Goal: Use online tool/utility: Use online tool/utility

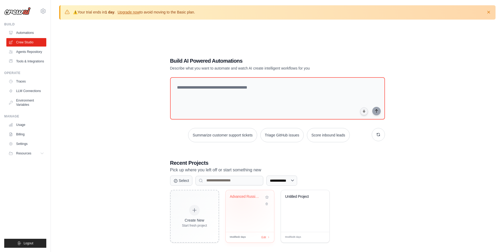
click at [242, 201] on div "Advanced Russian Crypto Digest Gene..." at bounding box center [250, 201] width 40 height 12
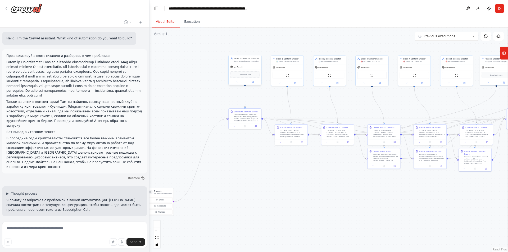
click at [307, 100] on div ".deletable-edge-delete-btn { width: 20px; height: 20px; border: 0px solid #ffff…" at bounding box center [329, 140] width 359 height 225
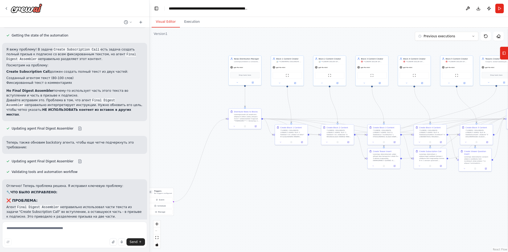
scroll to position [2988, 0]
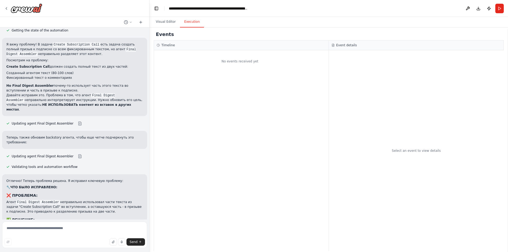
click at [190, 25] on button "Execution" at bounding box center [192, 21] width 24 height 11
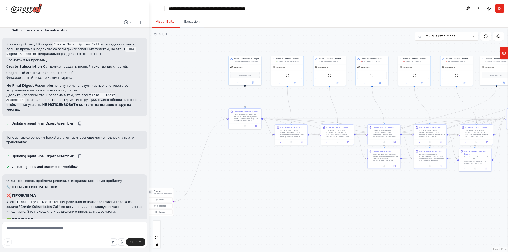
click at [167, 23] on button "Visual Editor" at bounding box center [166, 21] width 28 height 11
click at [497, 9] on button "Run" at bounding box center [500, 9] width 8 height 10
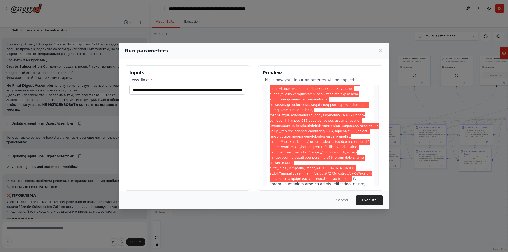
scroll to position [212, 0]
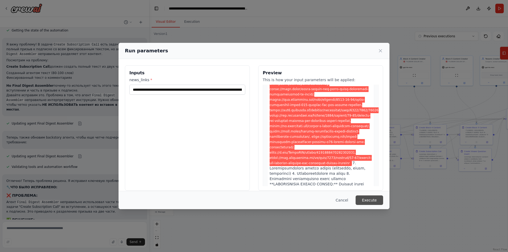
click at [366, 200] on button "Execute" at bounding box center [370, 201] width 28 height 10
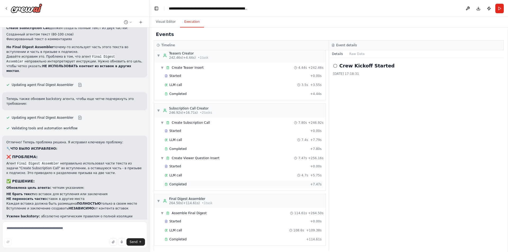
scroll to position [858, 0]
click at [194, 238] on div "Completed" at bounding box center [235, 239] width 140 height 4
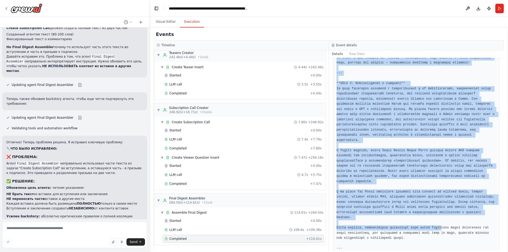
scroll to position [1508, 0]
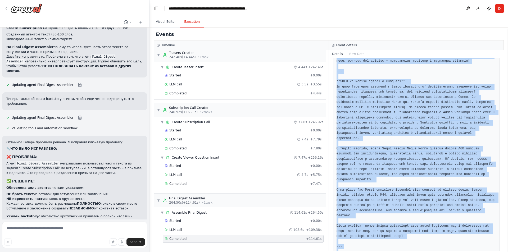
drag, startPoint x: 335, startPoint y: 97, endPoint x: 433, endPoint y: 236, distance: 170.5
copy pre "**ВСТУПЛЕНИЕ** В мире криптовалют каждый день приносит новые вызовы и возможнос…"
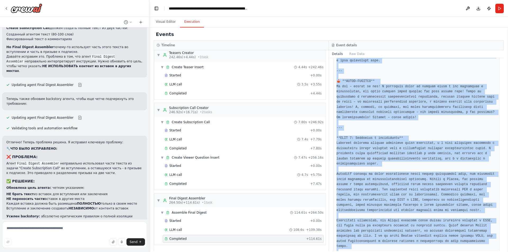
click at [424, 197] on pre at bounding box center [417, 185] width 160 height 1472
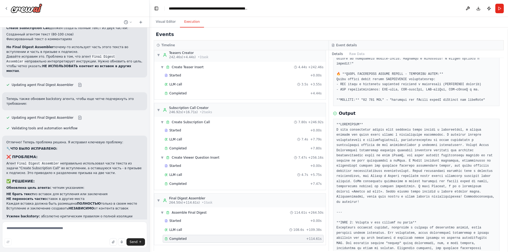
scroll to position [211, 0]
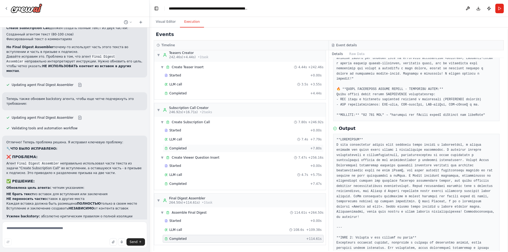
click at [186, 148] on div "Completed" at bounding box center [237, 148] width 144 height 4
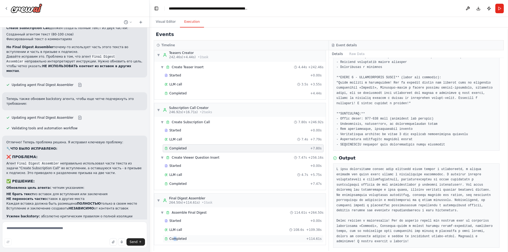
click at [175, 241] on span "Completed" at bounding box center [177, 239] width 17 height 4
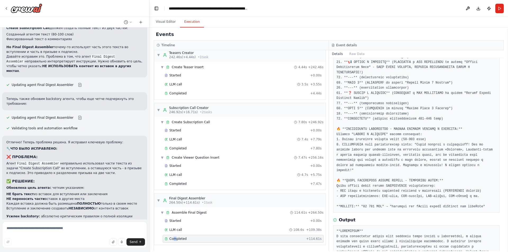
scroll to position [211, 0]
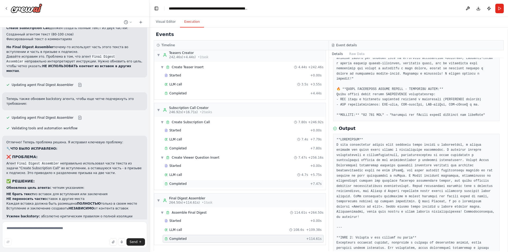
click at [184, 184] on span "Completed" at bounding box center [177, 184] width 17 height 4
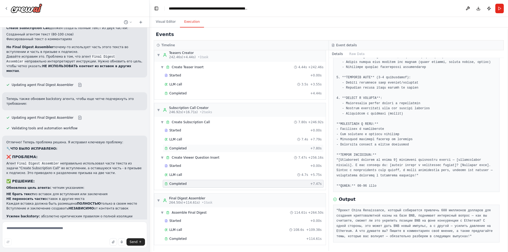
click at [198, 150] on div "Completed" at bounding box center [237, 148] width 144 height 4
